Goal: Task Accomplishment & Management: Manage account settings

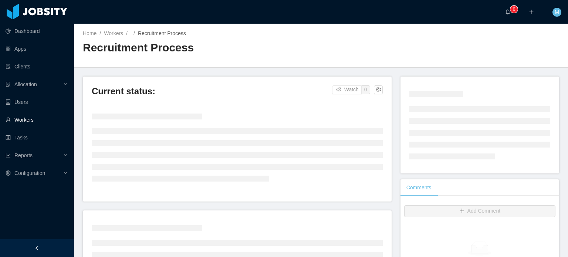
click at [52, 122] on link "Workers" at bounding box center [37, 119] width 63 height 15
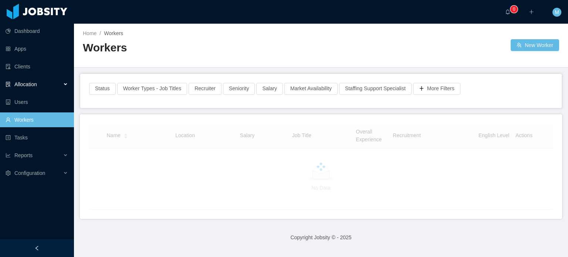
click at [61, 84] on div "Allocation" at bounding box center [37, 84] width 74 height 15
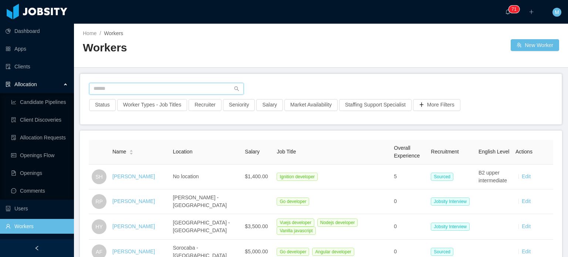
click at [132, 90] on input "text" at bounding box center [166, 89] width 155 height 12
type input "******"
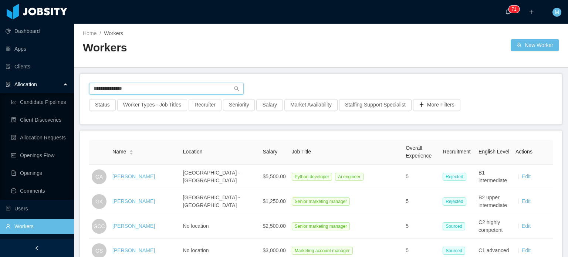
type input "**********"
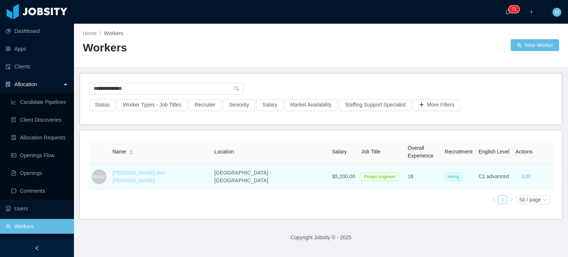
click at [165, 176] on link "[PERSON_NAME] dos [PERSON_NAME]" at bounding box center [138, 177] width 53 height 14
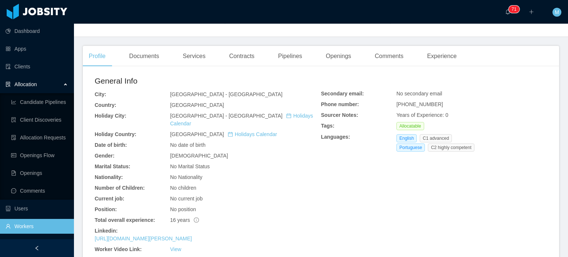
scroll to position [185, 0]
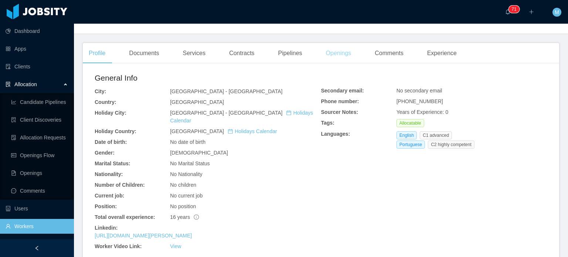
click at [324, 50] on div "Openings" at bounding box center [338, 53] width 37 height 21
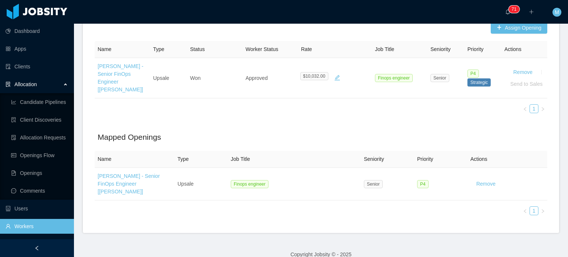
scroll to position [236, 0]
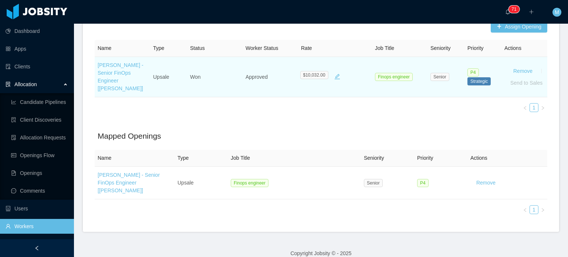
click at [121, 77] on td "[PERSON_NAME] - Senior FinOps Engineer [[PERSON_NAME]]" at bounding box center [122, 77] width 55 height 40
click at [121, 78] on link "[PERSON_NAME] - Senior FinOps Engineer [[PERSON_NAME]]" at bounding box center [121, 76] width 46 height 29
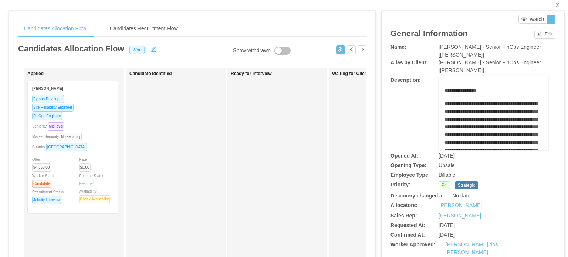
scroll to position [11, 0]
click at [117, 27] on div "Candidates Recruitment Flow" at bounding box center [144, 29] width 80 height 17
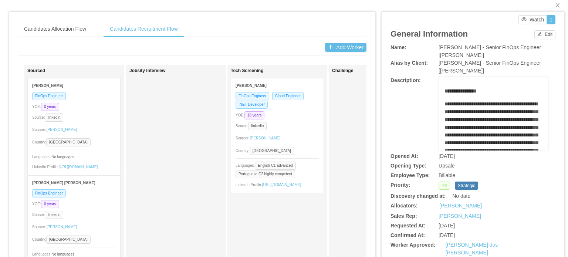
scroll to position [0, 0]
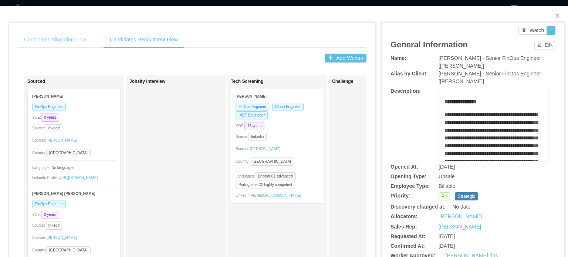
click at [83, 43] on div "Candidates Allocation Flow" at bounding box center [55, 39] width 74 height 17
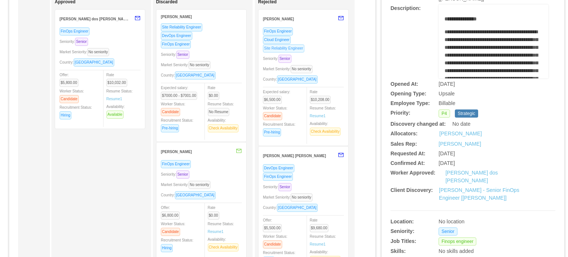
scroll to position [84, 0]
click at [319, 39] on div "Cloud Engineer" at bounding box center [303, 39] width 81 height 9
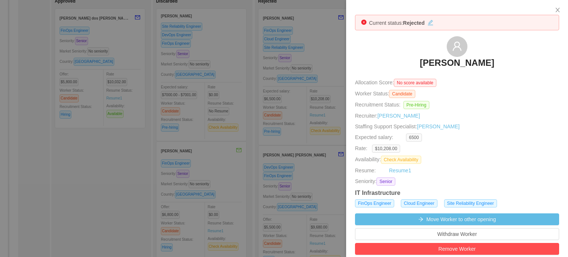
click at [448, 69] on link "[PERSON_NAME]" at bounding box center [457, 65] width 74 height 16
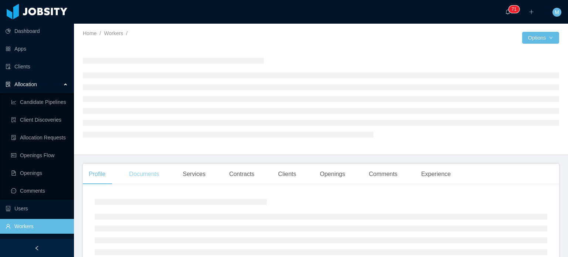
click at [159, 172] on div "Documents" at bounding box center [144, 174] width 42 height 21
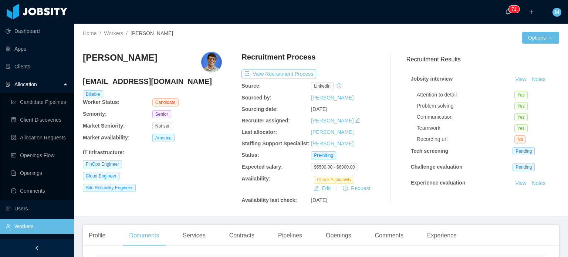
drag, startPoint x: 512, startPoint y: 137, endPoint x: 517, endPoint y: 137, distance: 5.2
click at [517, 137] on span "No" at bounding box center [520, 139] width 11 height 8
click at [517, 137] on div "No" at bounding box center [535, 139] width 40 height 8
click at [420, 121] on div "Communication Yes" at bounding box center [486, 117] width 138 height 8
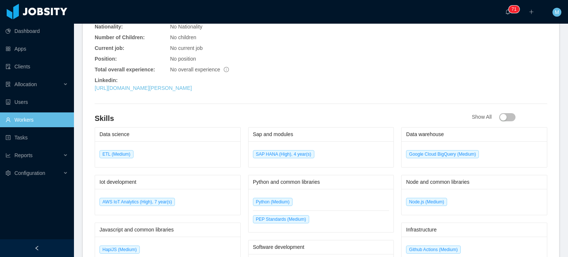
scroll to position [305, 0]
click at [182, 84] on link "https://www.linkedin.com/in/luan-teles-azevedo" at bounding box center [143, 87] width 97 height 6
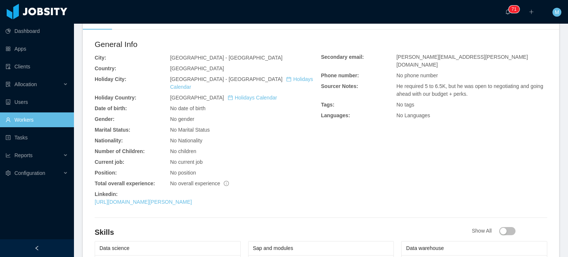
scroll to position [9, 0]
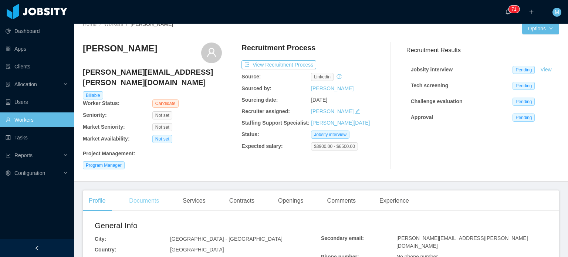
click at [152, 194] on div "Documents" at bounding box center [144, 200] width 42 height 21
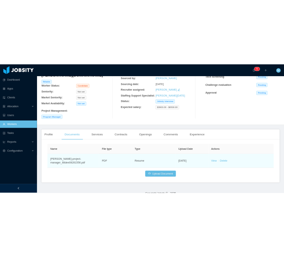
scroll to position [73, 0]
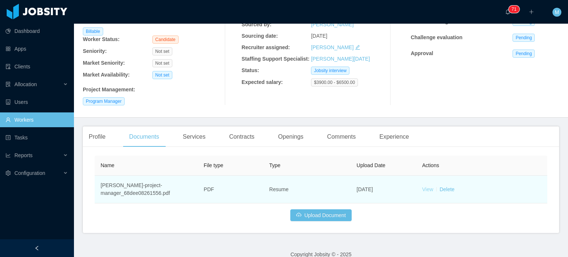
click at [425, 186] on link "View" at bounding box center [427, 189] width 11 height 6
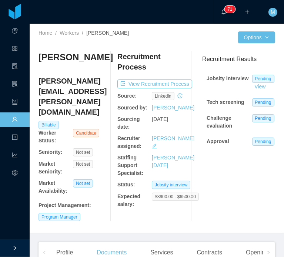
scroll to position [0, 0]
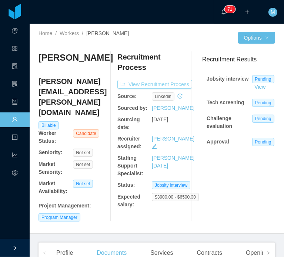
click at [164, 82] on button "View Recruitment Process" at bounding box center [154, 84] width 75 height 9
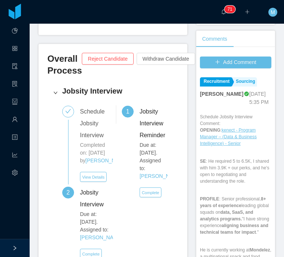
scroll to position [264, 0]
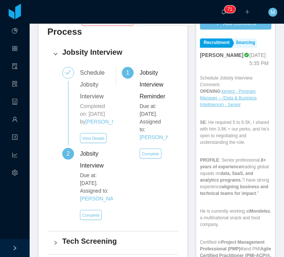
drag, startPoint x: 216, startPoint y: 125, endPoint x: 218, endPoint y: 130, distance: 4.8
click at [218, 130] on div "Schedule Jobsity Interview Comment: OPENING : kenect - Program Manager – (Data …" at bounding box center [235, 221] width 71 height 293
drag, startPoint x: 196, startPoint y: 107, endPoint x: 217, endPoint y: 126, distance: 28.0
click at [212, 124] on p "SE : He required 5 to 6.5K, I shared with him 3.9K + our perks, and he's open t…" at bounding box center [235, 132] width 71 height 27
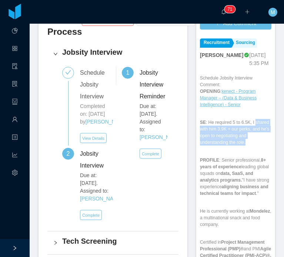
click at [217, 126] on p "SE : He required 5 to 6.5K, I shared with him 3.9K + our perks, and he's open t…" at bounding box center [235, 132] width 71 height 27
click at [229, 127] on p "SE : He required 5 to 6.5K, I shared with him 3.9K + our perks, and he's open t…" at bounding box center [235, 132] width 71 height 27
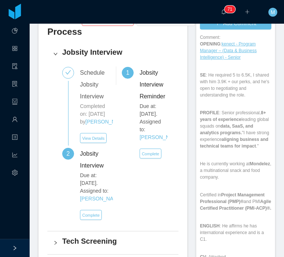
scroll to position [0, 0]
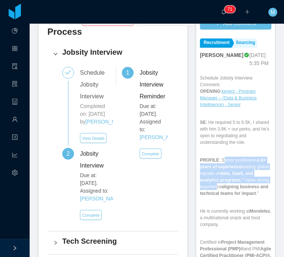
drag, startPoint x: 218, startPoint y: 146, endPoint x: 224, endPoint y: 173, distance: 27.6
click at [224, 173] on p "PROFILE : Senior professional, 8+ years of experience leading global squads on …" at bounding box center [235, 177] width 71 height 40
click at [224, 184] on strong "aligning business and technical teams for impact" at bounding box center [234, 190] width 68 height 12
drag, startPoint x: 228, startPoint y: 188, endPoint x: 225, endPoint y: 162, distance: 25.7
click at [225, 162] on div "Schedule Jobsity Interview Comment: OPENING : kenect - Program Manager – (Data …" at bounding box center [235, 221] width 71 height 293
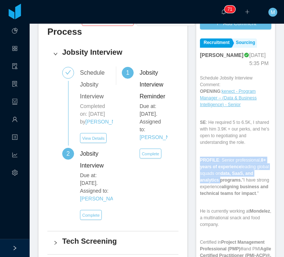
click at [225, 171] on strong "data, SaaS, and analytics programs." at bounding box center [226, 177] width 53 height 12
drag, startPoint x: 218, startPoint y: 154, endPoint x: 220, endPoint y: 167, distance: 13.0
click at [220, 167] on p "PROFILE : Senior professional, 8+ years of experience leading global squads on …" at bounding box center [235, 177] width 71 height 40
drag, startPoint x: 222, startPoint y: 143, endPoint x: 223, endPoint y: 178, distance: 34.4
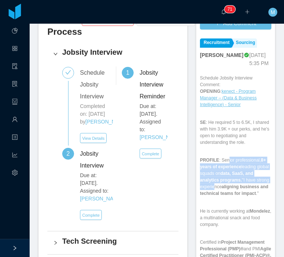
click at [223, 178] on p "PROFILE : Senior professional, 8+ years of experience leading global squads on …" at bounding box center [235, 177] width 71 height 40
click at [223, 184] on strong "aligning business and technical teams for impact" at bounding box center [234, 190] width 68 height 12
